Goal: Task Accomplishment & Management: Use online tool/utility

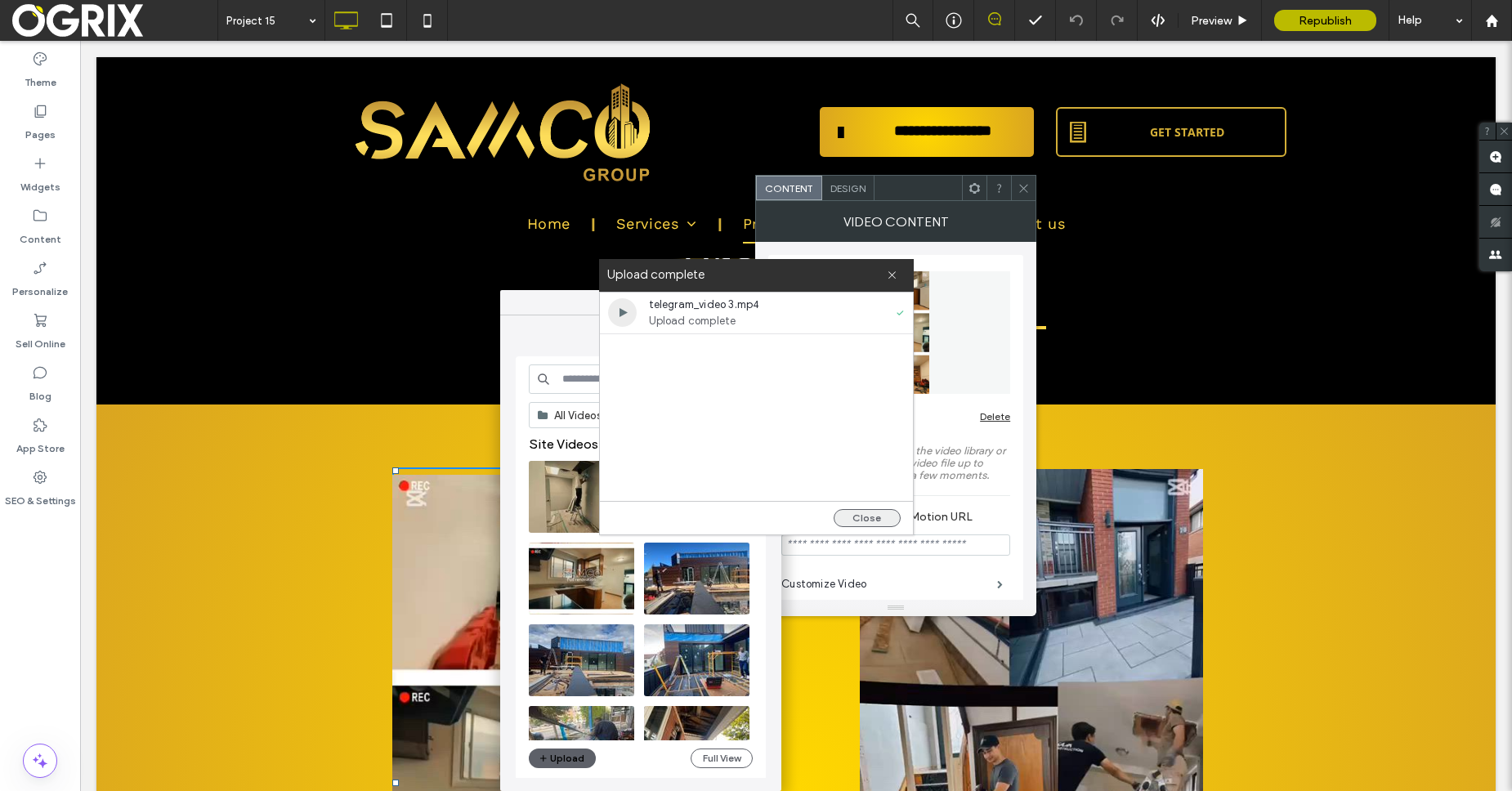
click at [865, 515] on button "Close" at bounding box center [868, 517] width 67 height 18
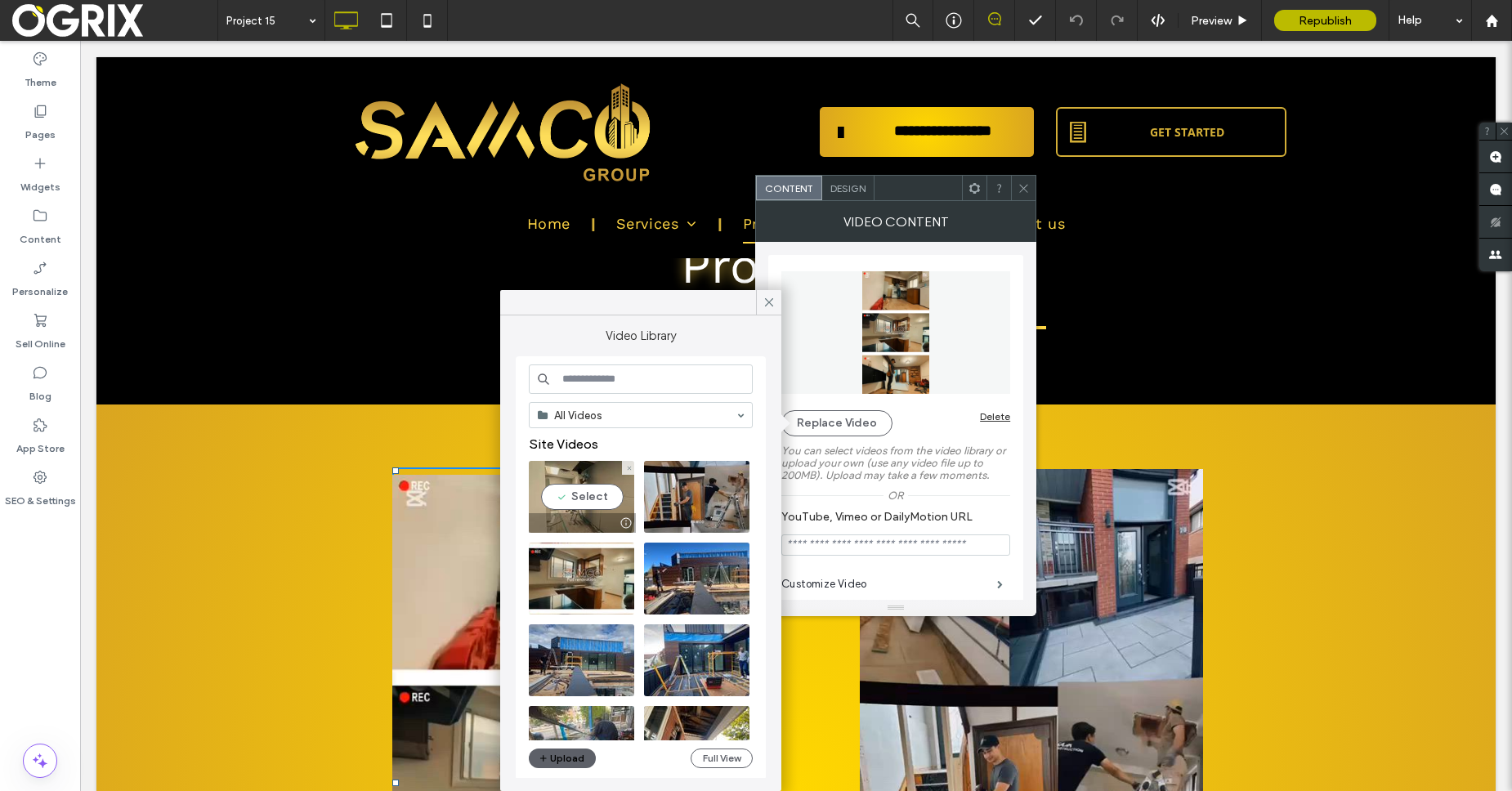
click at [577, 502] on video at bounding box center [582, 497] width 106 height 72
type input "**********"
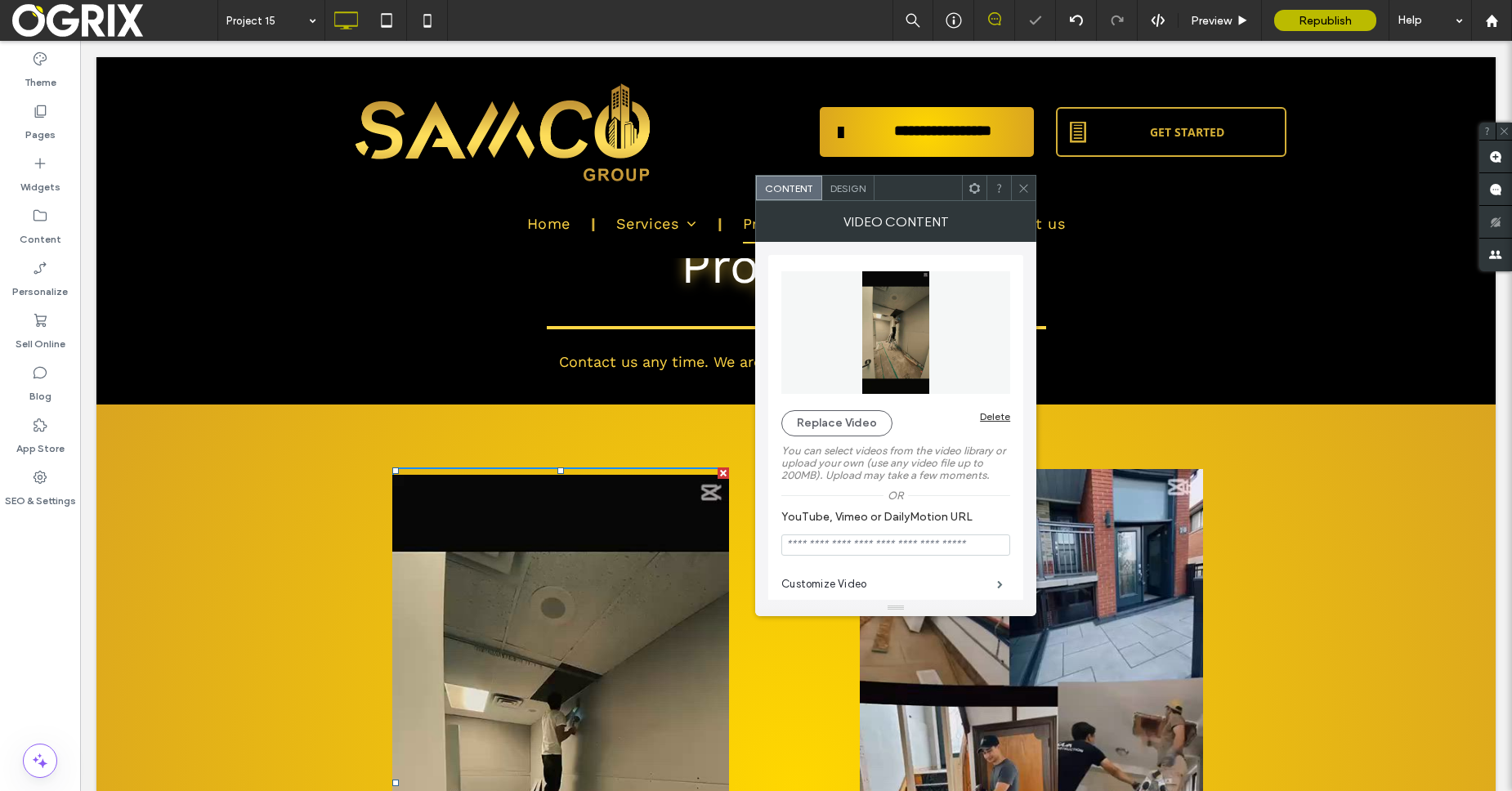
click at [1018, 179] on span at bounding box center [1023, 187] width 13 height 24
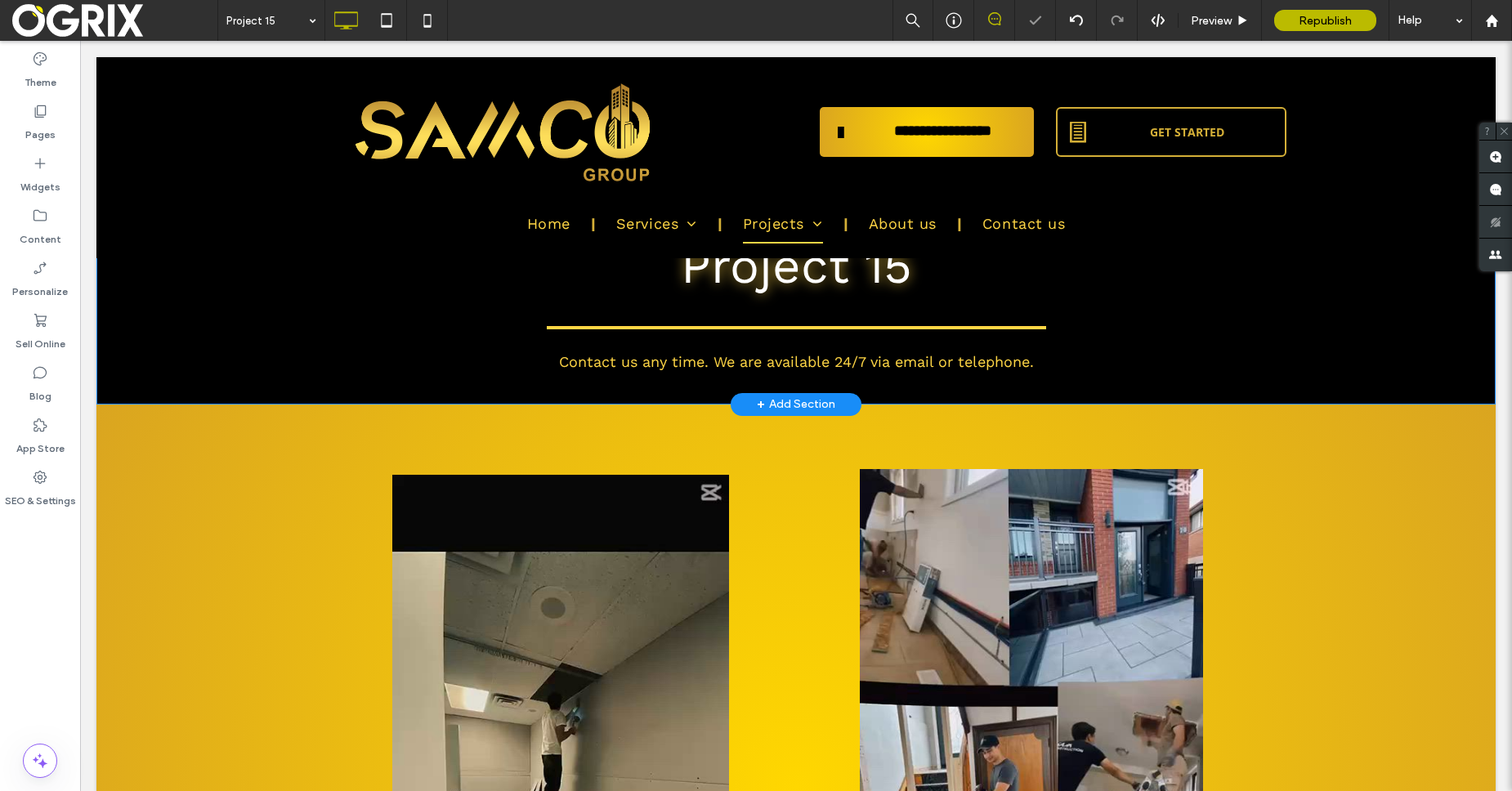
scroll to position [265, 0]
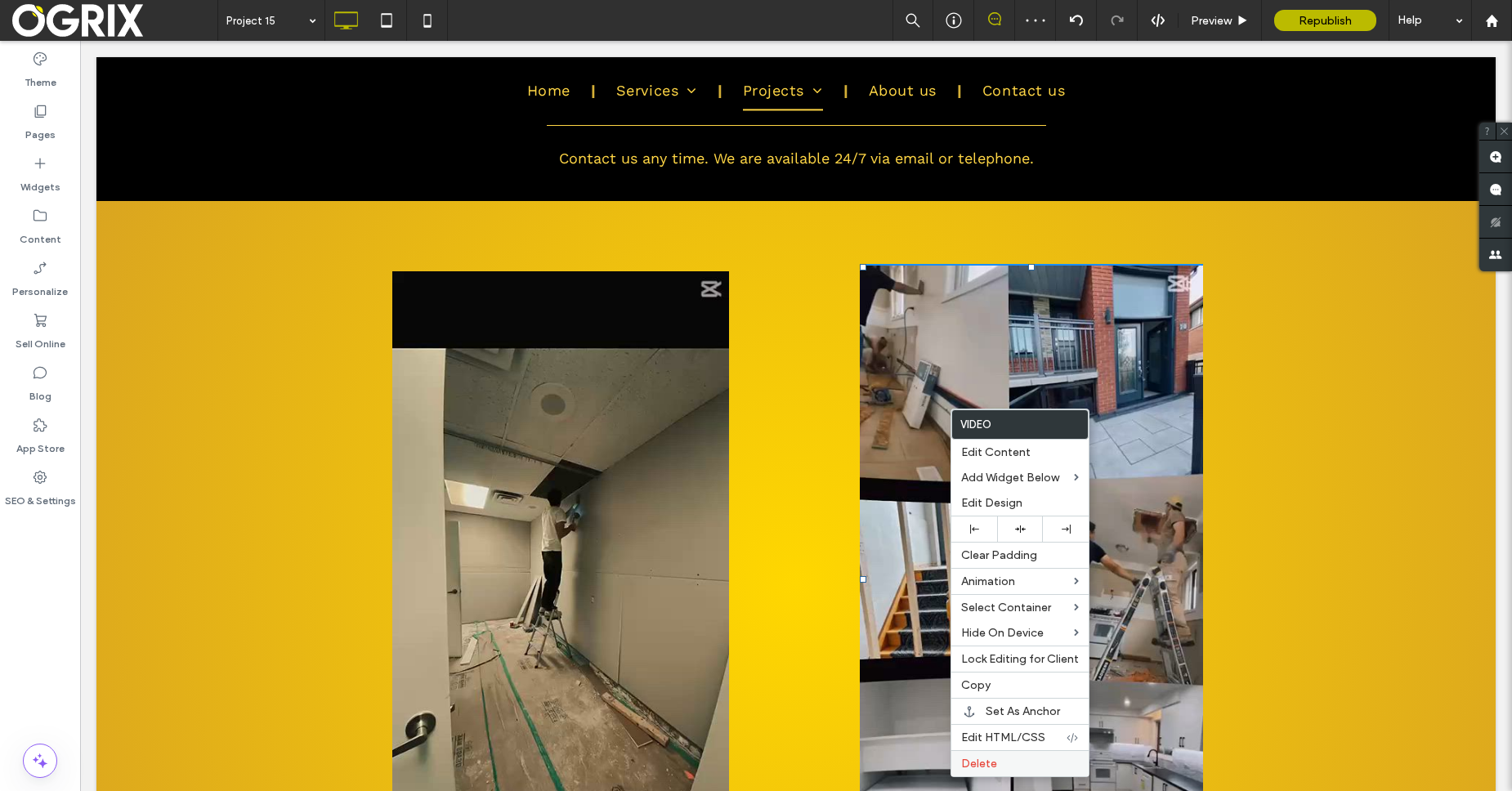
click at [965, 757] on span "Delete" at bounding box center [979, 763] width 36 height 14
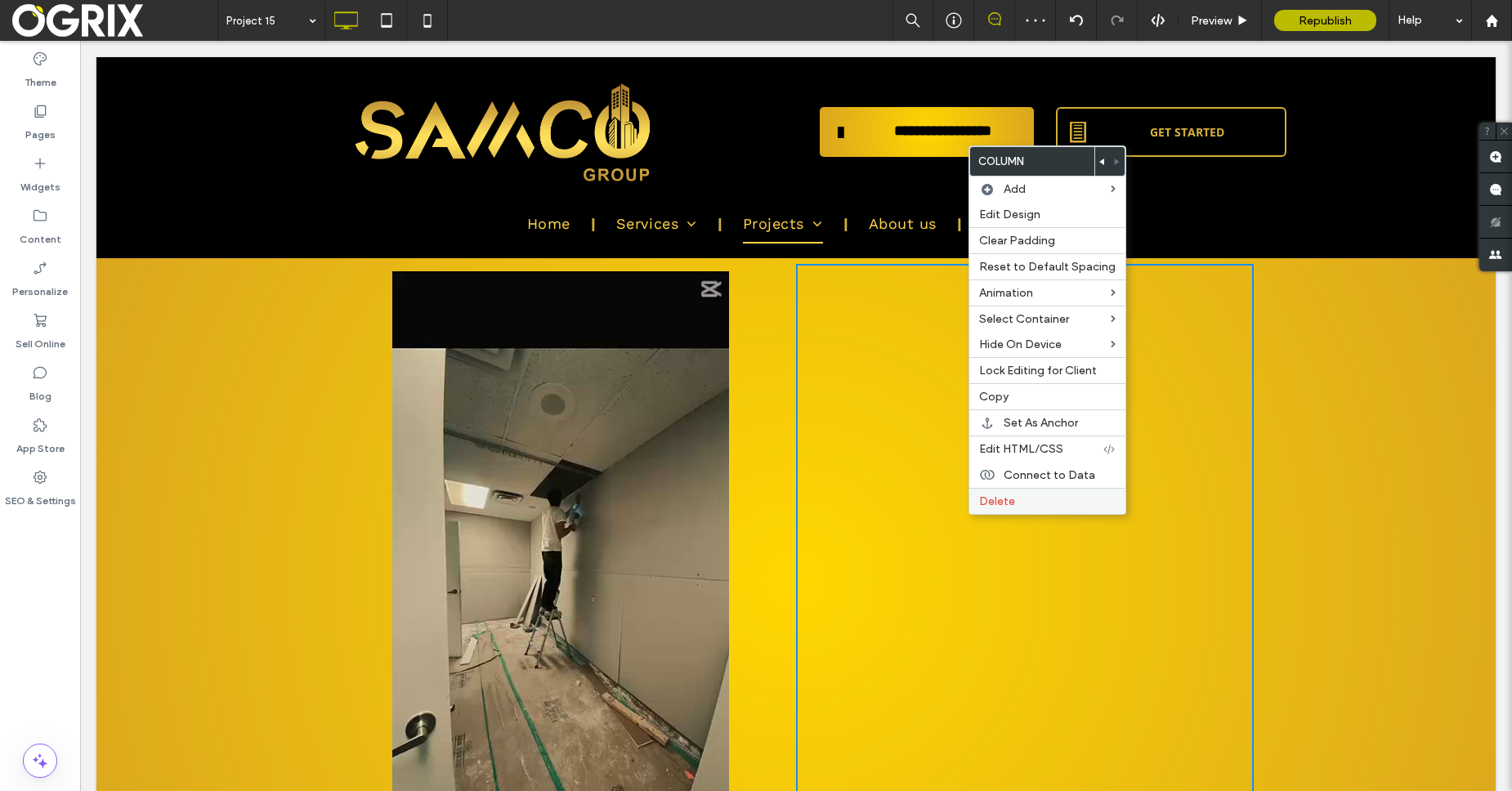
click at [975, 505] on div "Delete" at bounding box center [1047, 500] width 156 height 26
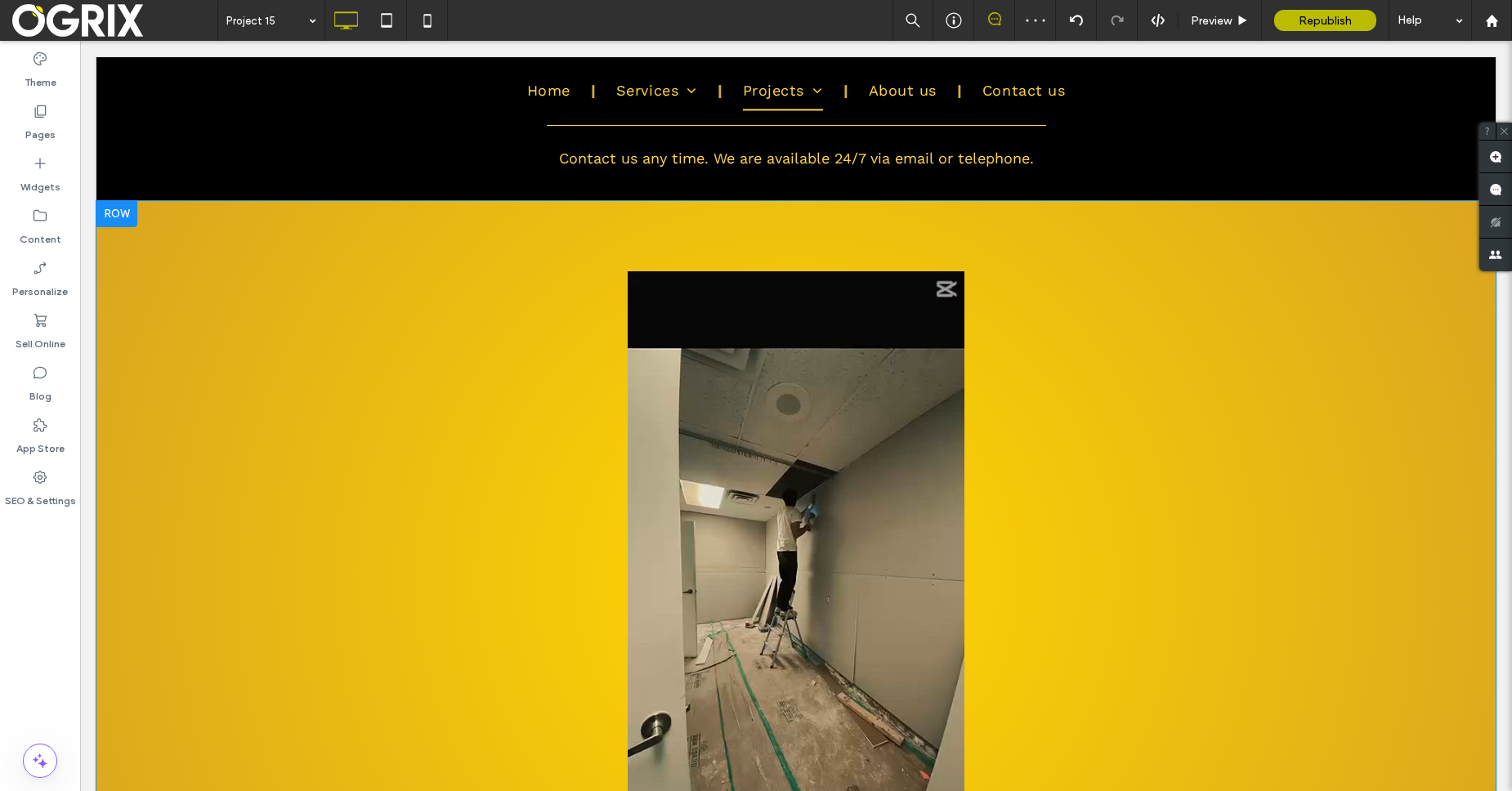
scroll to position [726, 0]
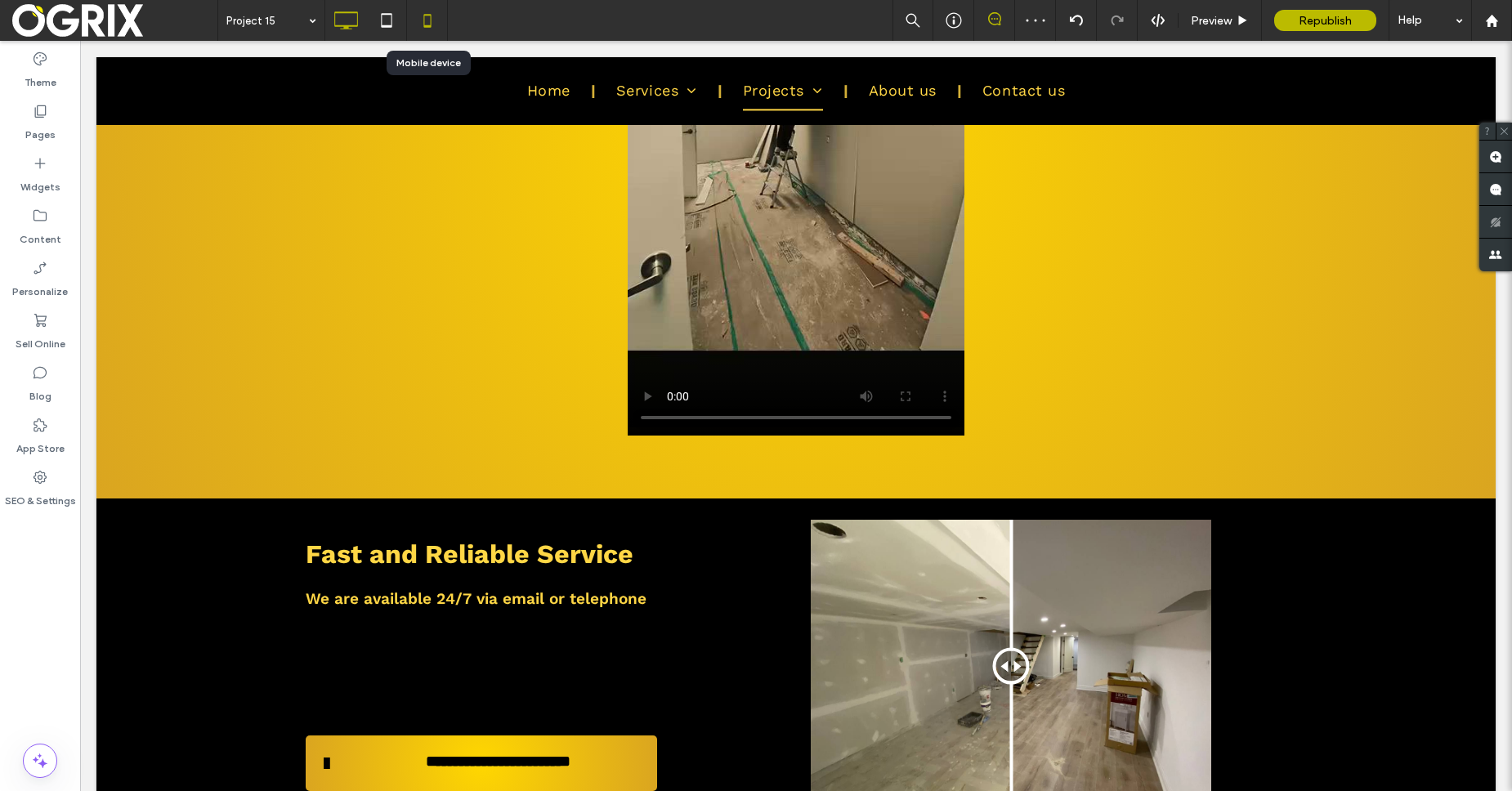
click at [439, 24] on icon at bounding box center [427, 20] width 33 height 33
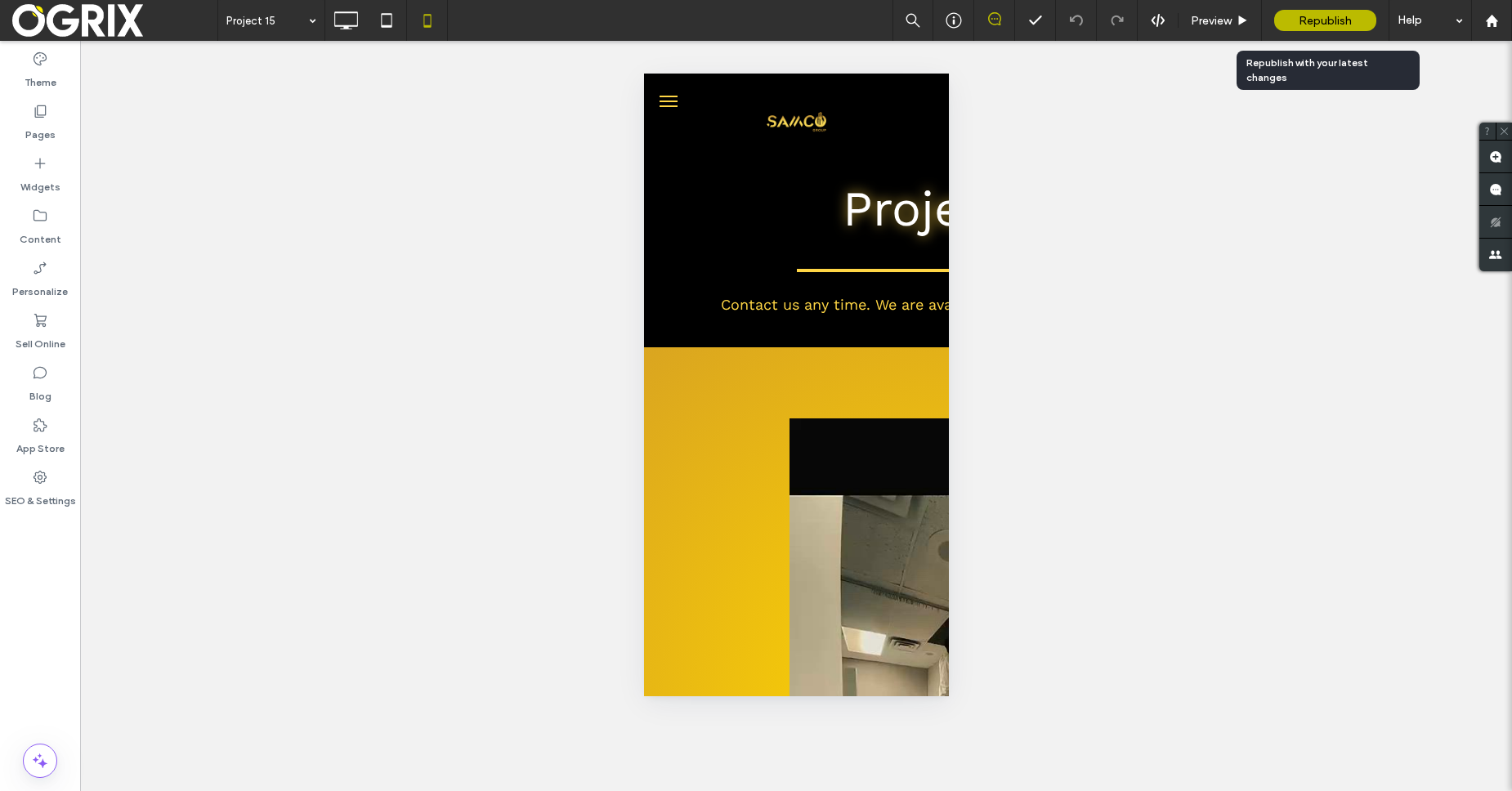
click at [1320, 21] on span "Republish" at bounding box center [1325, 21] width 53 height 14
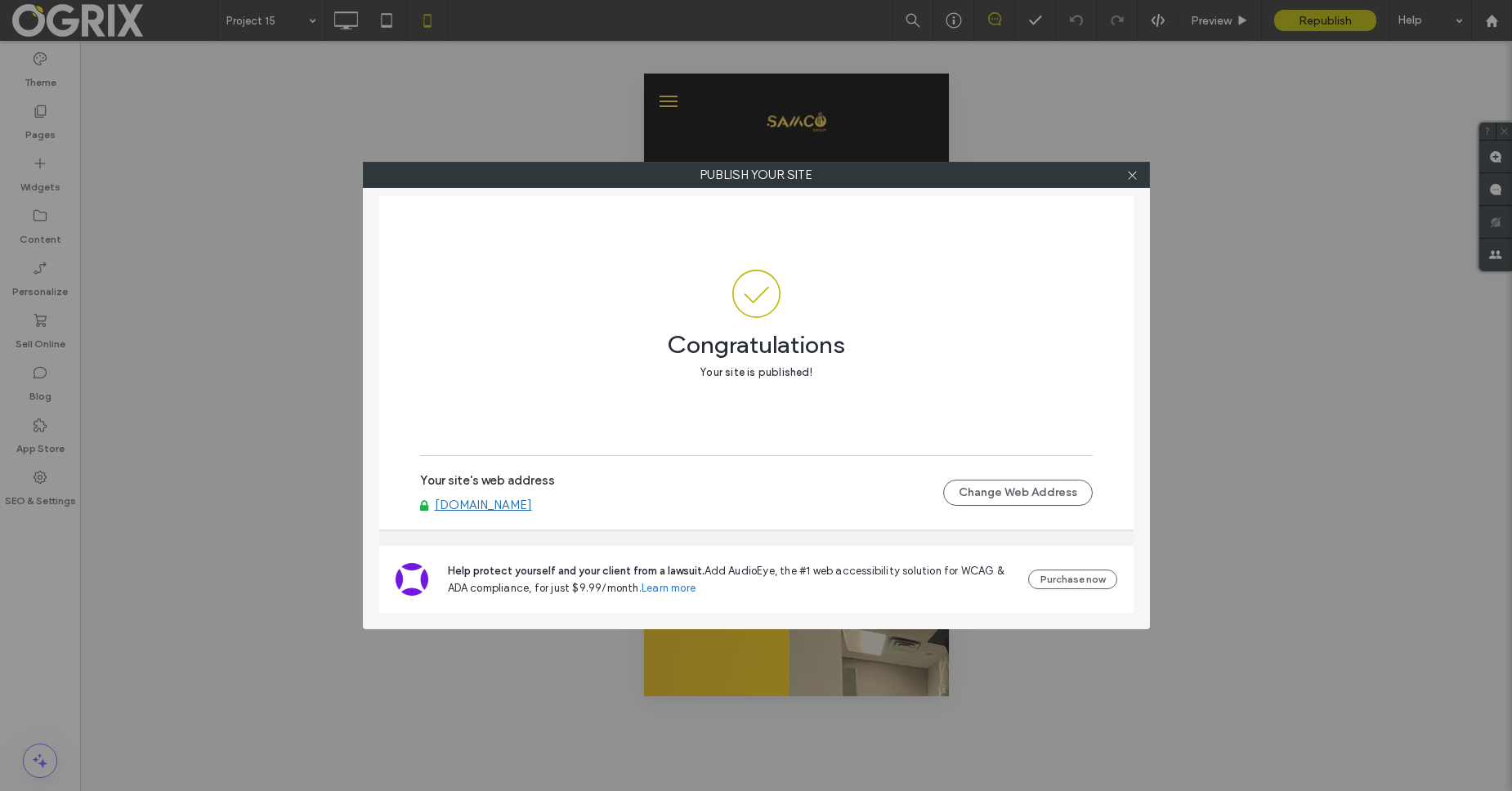
click at [482, 506] on link "www.samconstructions.ca" at bounding box center [484, 506] width 97 height 15
drag, startPoint x: 1144, startPoint y: 176, endPoint x: 1136, endPoint y: 178, distance: 8.2
click at [1142, 176] on div "Publish your site" at bounding box center [756, 175] width 787 height 26
click at [1136, 178] on icon at bounding box center [1130, 175] width 13 height 13
